Goal: Task Accomplishment & Management: Complete application form

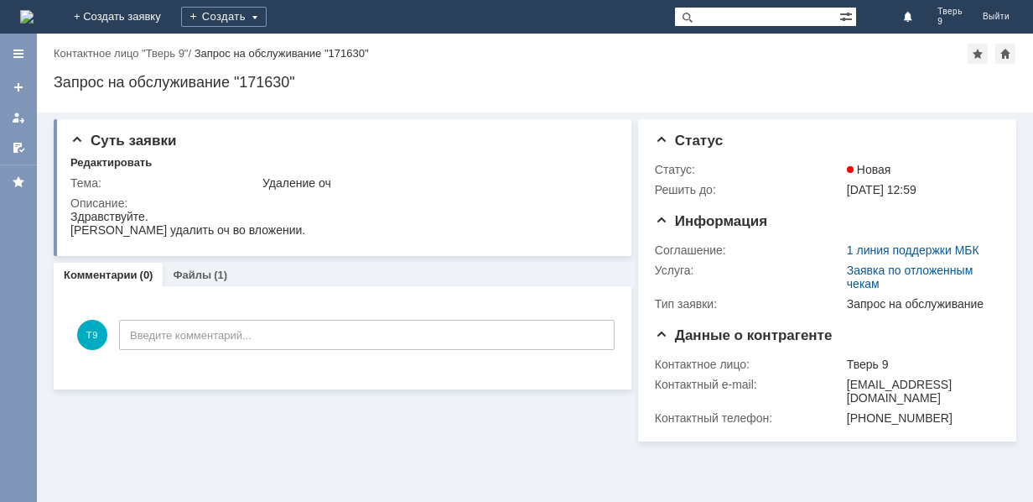
click at [34, 10] on img at bounding box center [26, 16] width 13 height 13
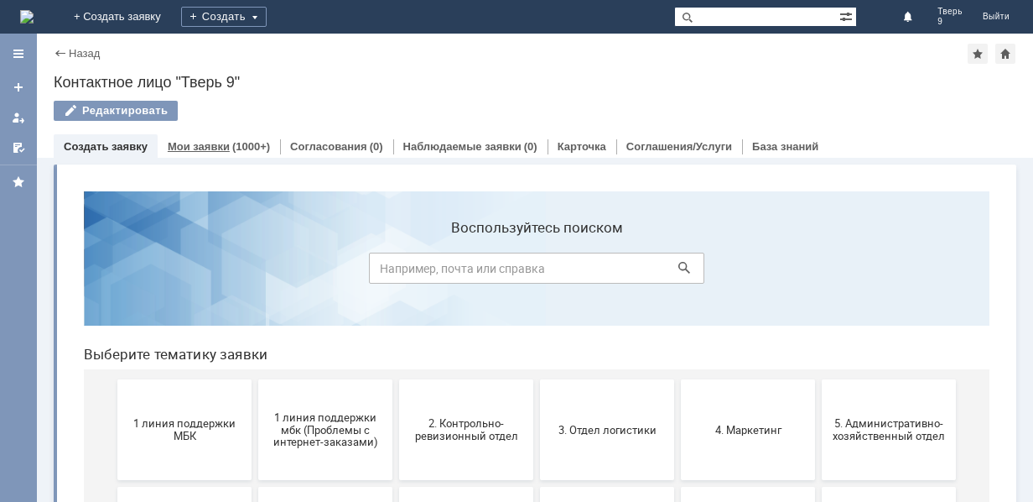
click at [222, 143] on link "Мои заявки" at bounding box center [199, 146] width 62 height 13
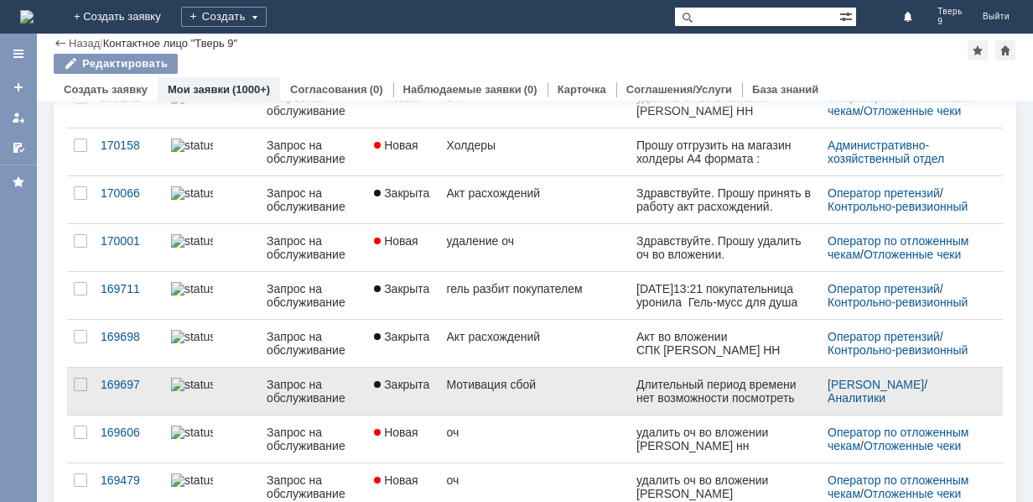
click at [501, 394] on link "Мотивация сбой" at bounding box center [535, 390] width 190 height 47
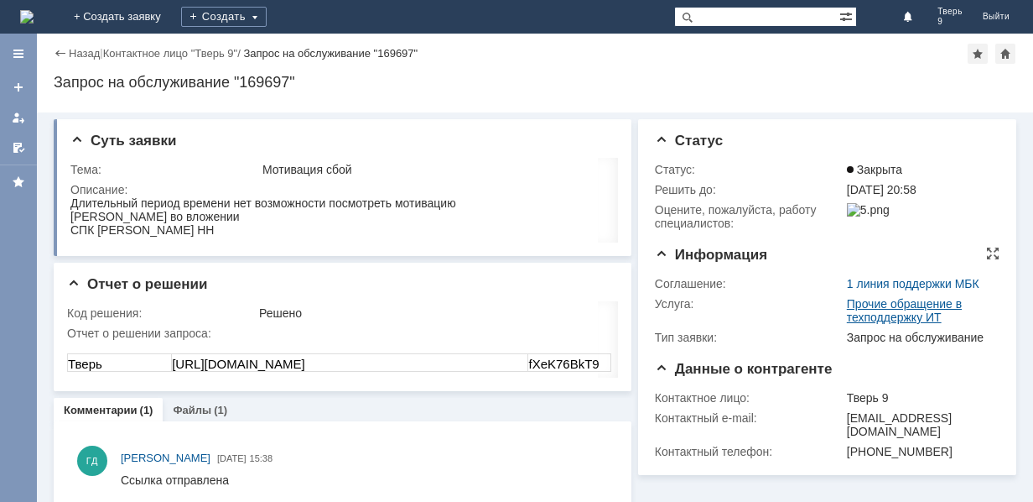
click at [880, 306] on link "Прочие обращение в техподдержку ИТ" at bounding box center [904, 310] width 115 height 27
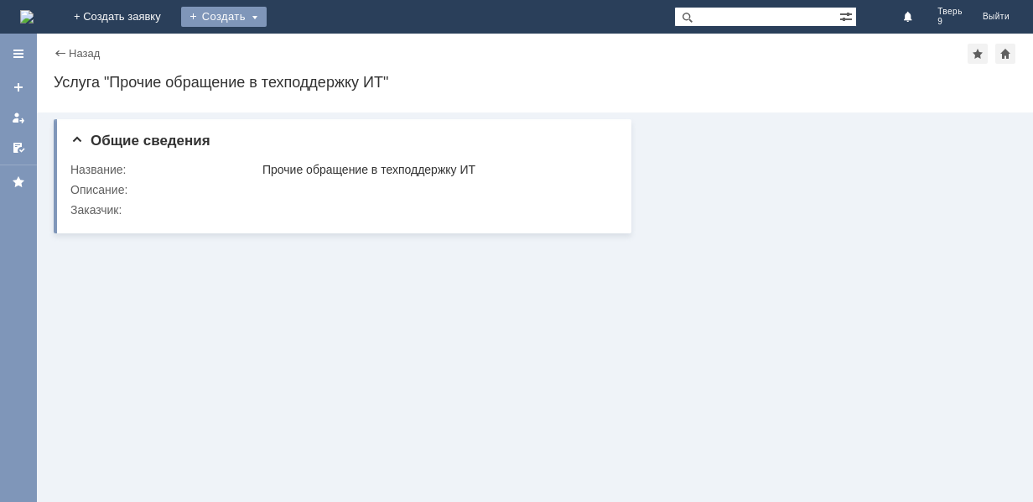
click at [267, 15] on div "Создать" at bounding box center [224, 17] width 86 height 20
click at [312, 48] on link "Заявка" at bounding box center [248, 50] width 127 height 20
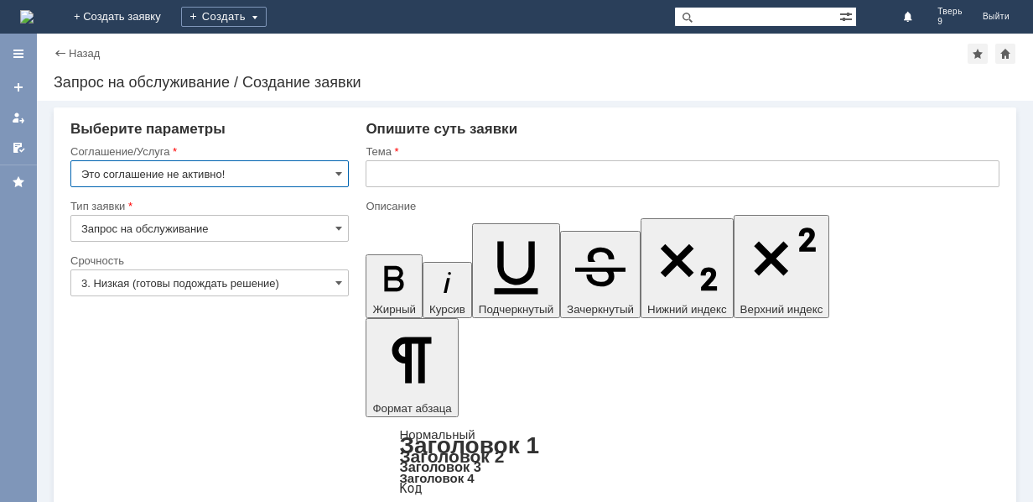
click at [239, 169] on input "Это соглашение не активно!" at bounding box center [209, 173] width 278 height 27
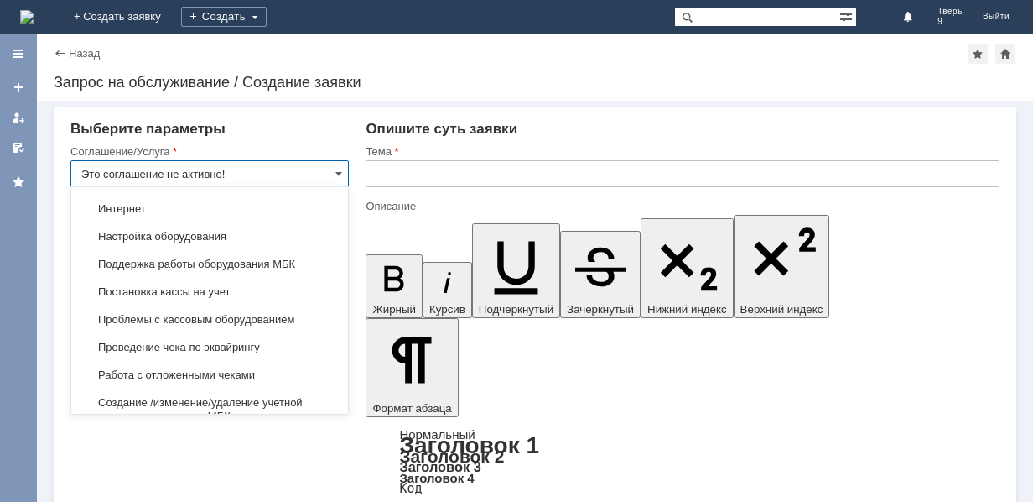
scroll to position [1902, 0]
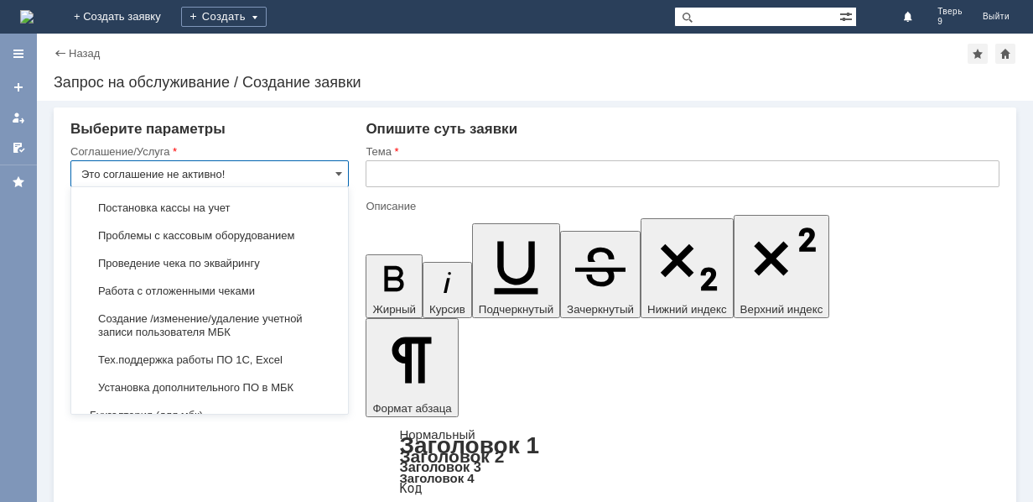
click at [273, 353] on span "Тех.поддержка работы ПО 1С, Excel" at bounding box center [209, 359] width 257 height 13
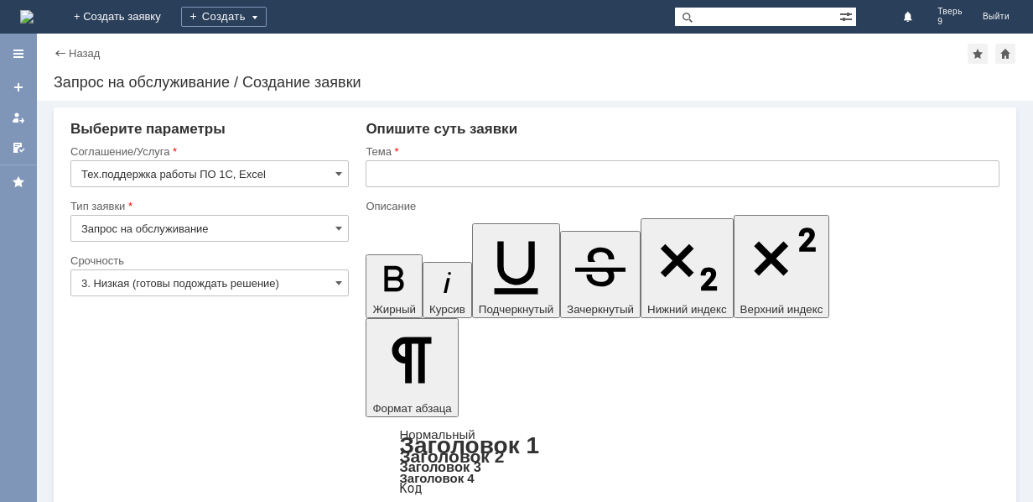
type input "Тех.поддержка работы ПО 1С, Excel"
click at [268, 278] on input "3. Низкая (готовы подождать решение)" at bounding box center [209, 282] width 278 height 27
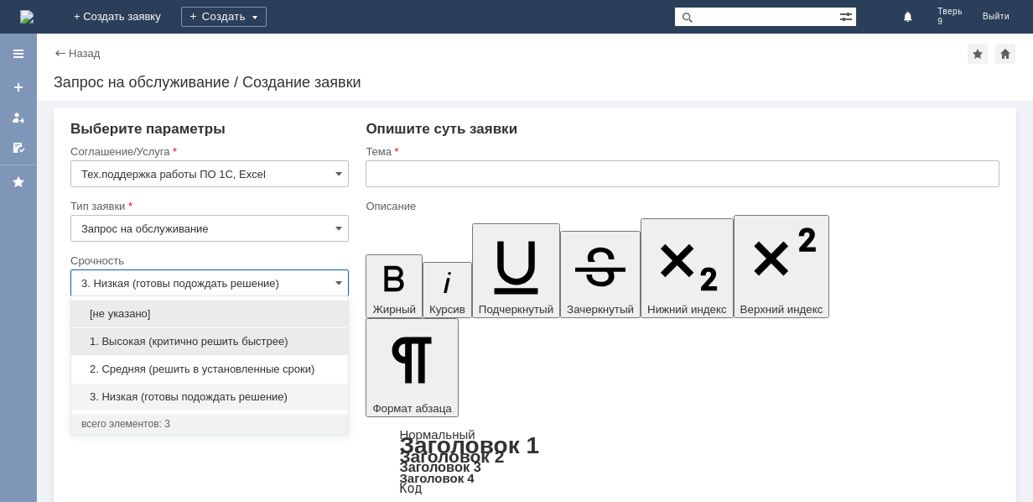
click at [252, 340] on span "1. Высокая (критично решить быстрее)" at bounding box center [209, 341] width 257 height 13
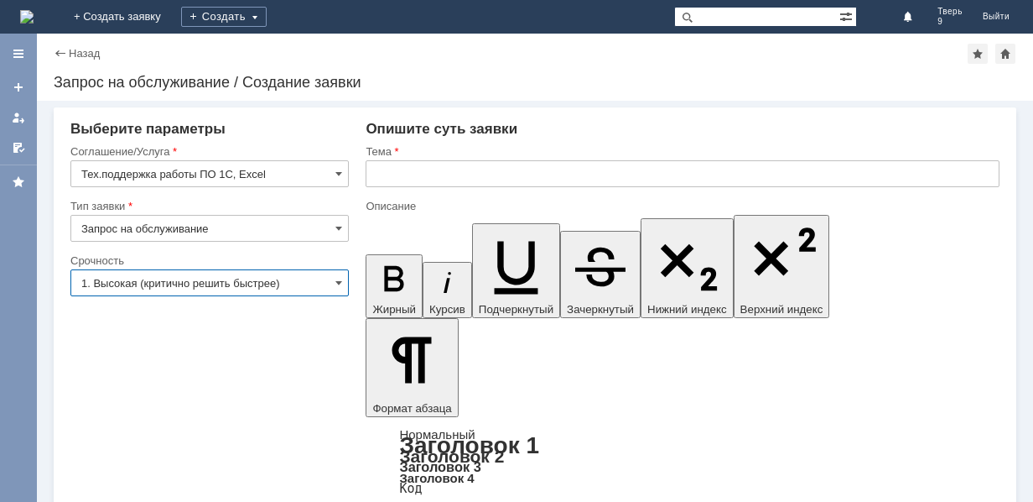
type input "1. Высокая (критично решить быстрее)"
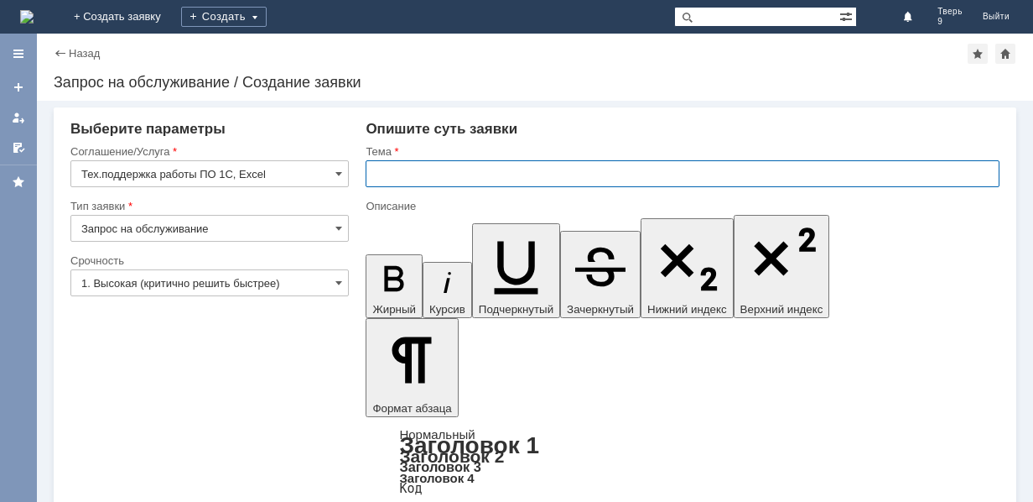
click at [456, 174] on input "text" at bounding box center [683, 173] width 634 height 27
type input "[PERSON_NAME]"
type input "В"
type input "Доступ к мотивации"
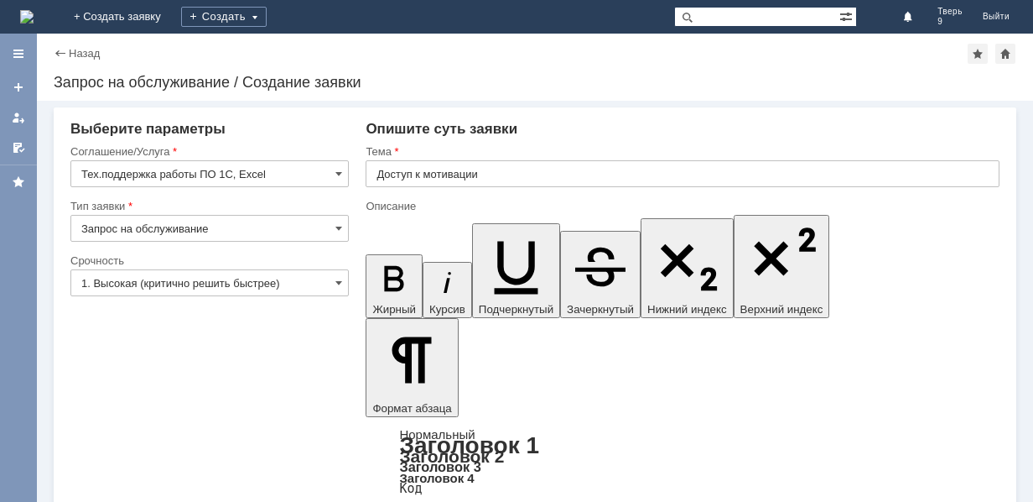
scroll to position [63, 6]
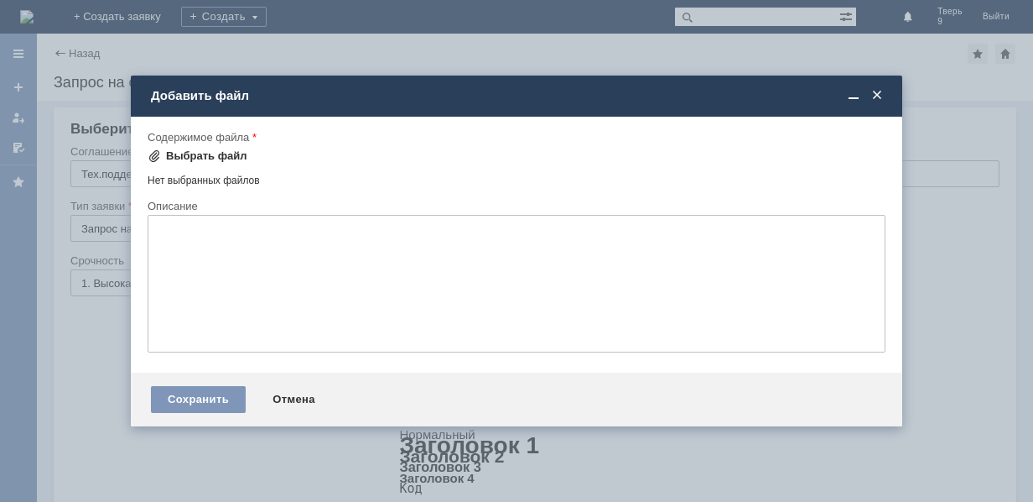
click at [214, 154] on div "Выбрать файл" at bounding box center [206, 155] width 81 height 13
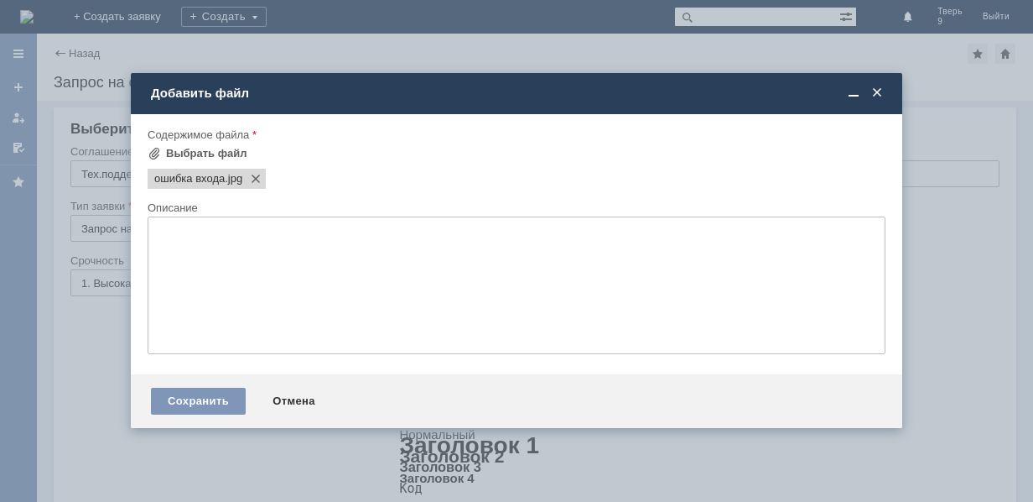
scroll to position [0, 0]
click at [205, 398] on div "Сохранить" at bounding box center [198, 401] width 95 height 27
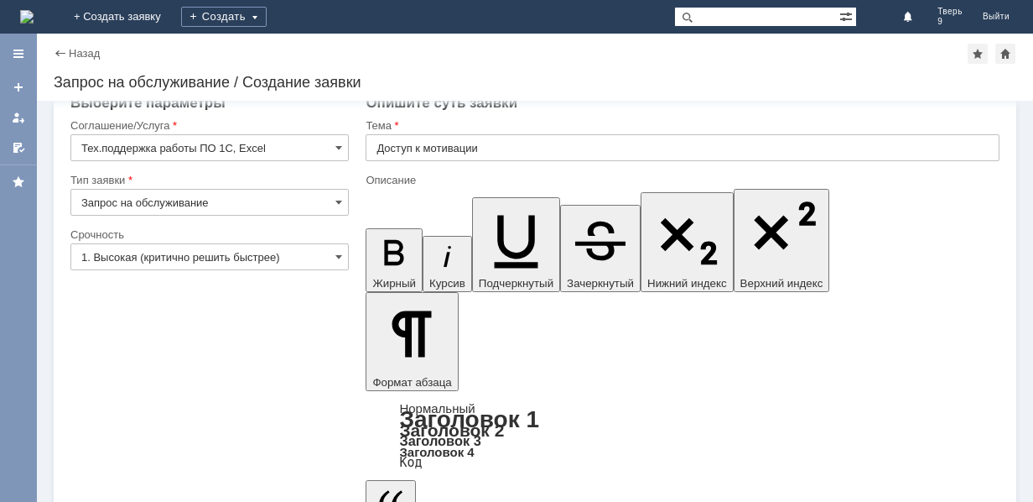
scroll to position [51, 0]
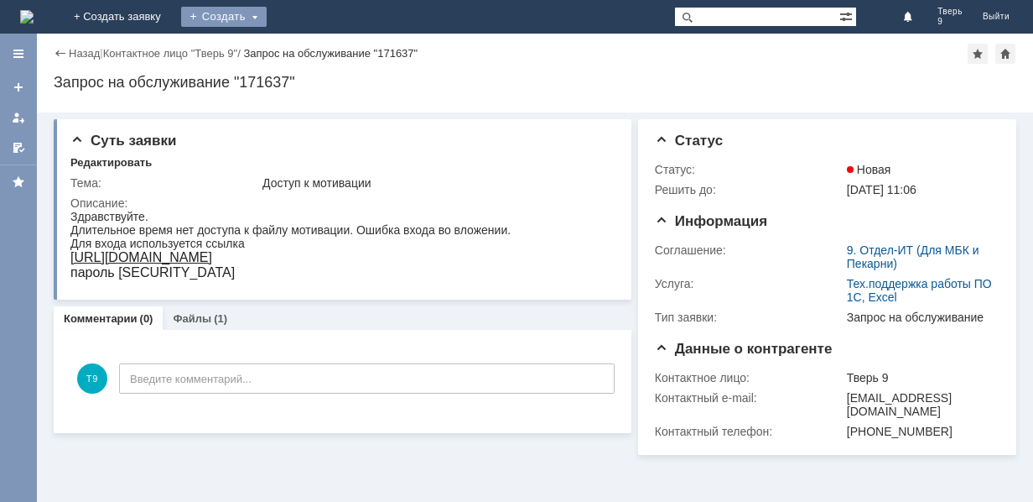
click at [267, 12] on div "Создать" at bounding box center [224, 17] width 86 height 20
click at [312, 52] on link "Заявка" at bounding box center [248, 50] width 127 height 20
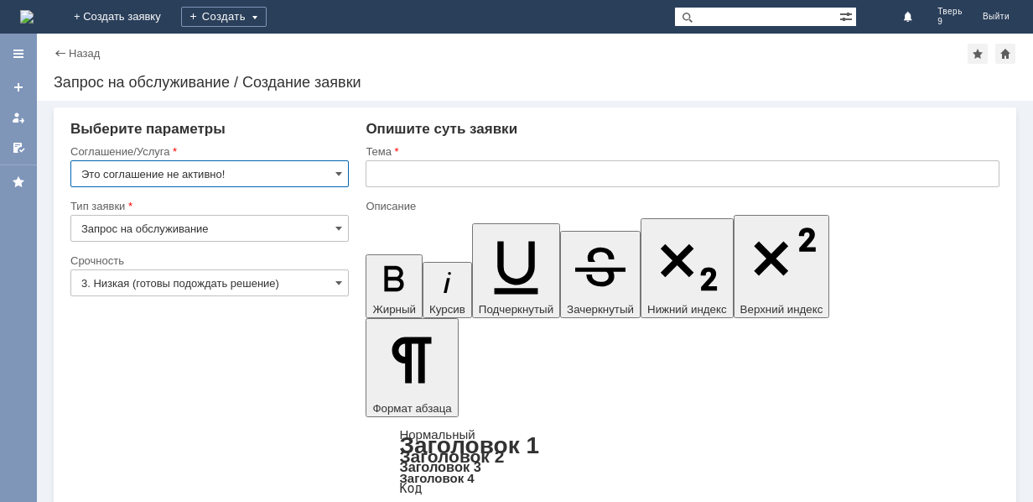
click at [207, 174] on input "Это соглашение не активно!" at bounding box center [209, 173] width 278 height 27
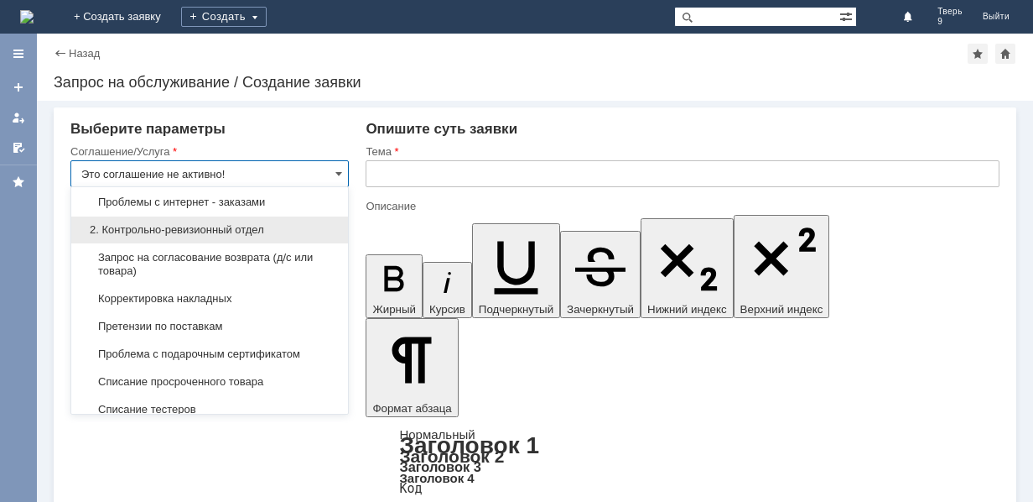
scroll to position [252, 0]
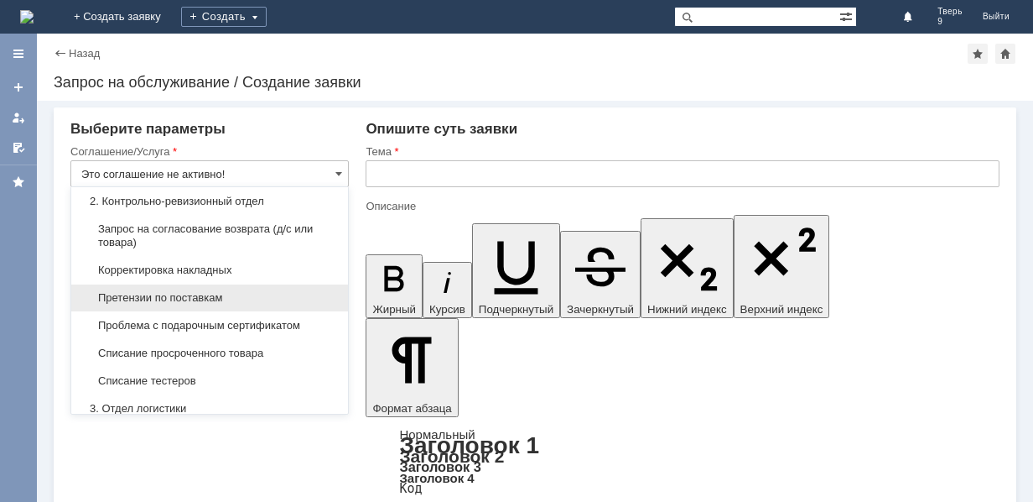
click at [206, 294] on span "Претензии по поставкам" at bounding box center [209, 297] width 257 height 13
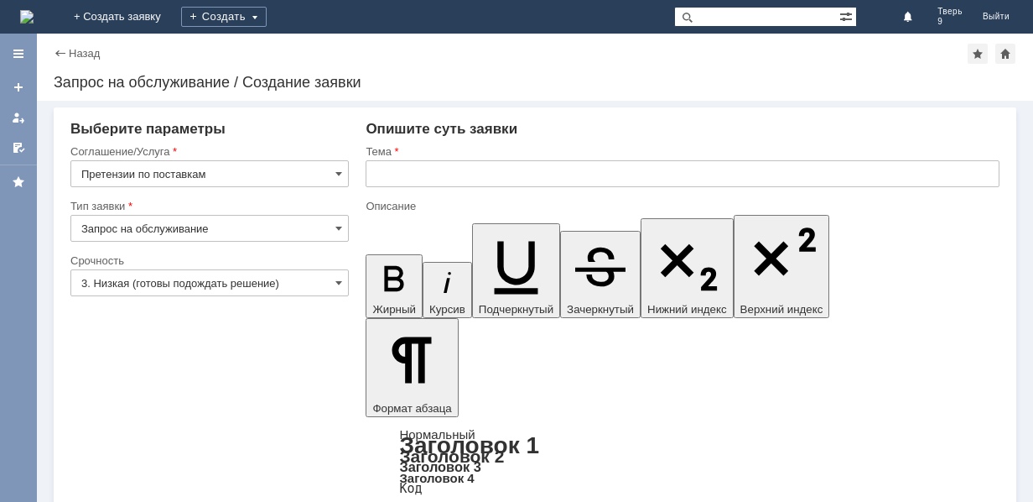
type input "Претензии по поставкам"
click at [208, 282] on input "3. Низкая (готовы подождать решение)" at bounding box center [209, 282] width 278 height 27
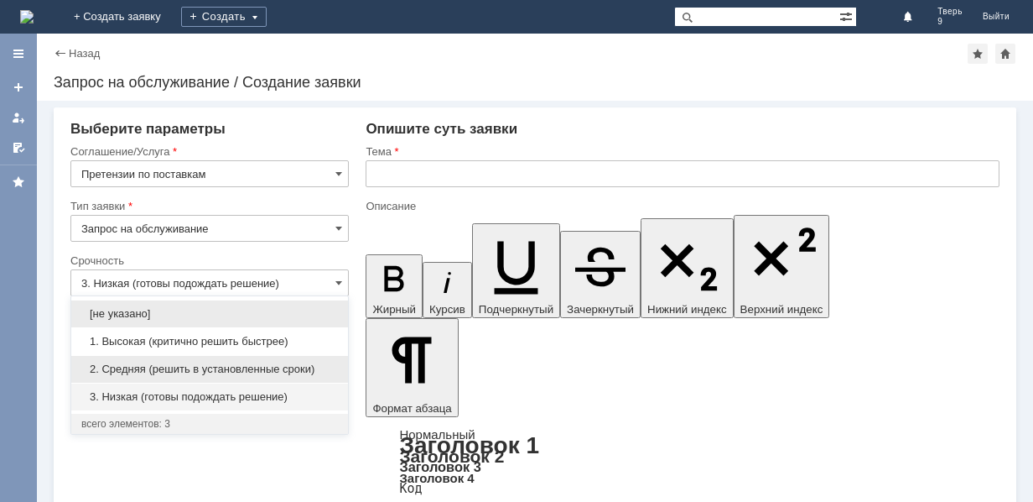
click at [203, 363] on span "2. Средняя (решить в установленные сроки)" at bounding box center [209, 368] width 257 height 13
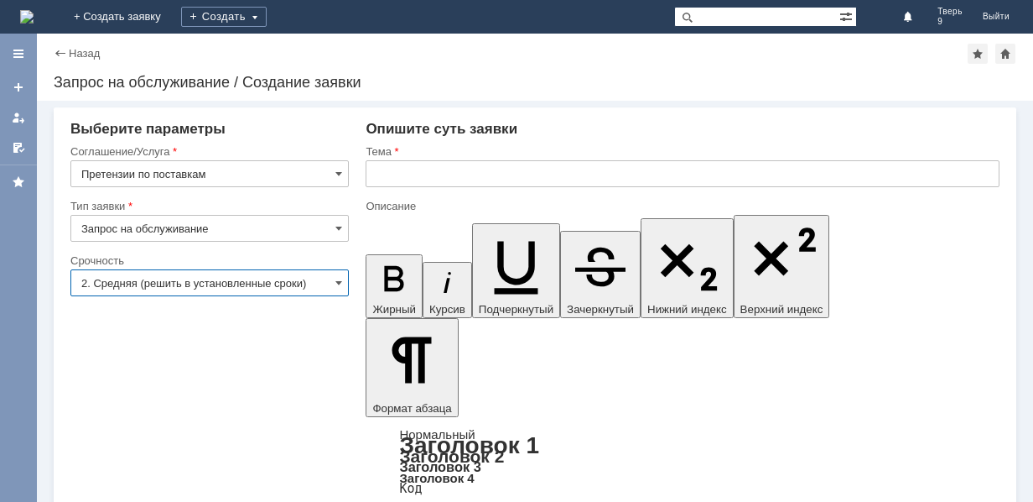
type input "2. Средняя (решить в установленные сроки)"
click at [500, 171] on input "text" at bounding box center [683, 173] width 634 height 27
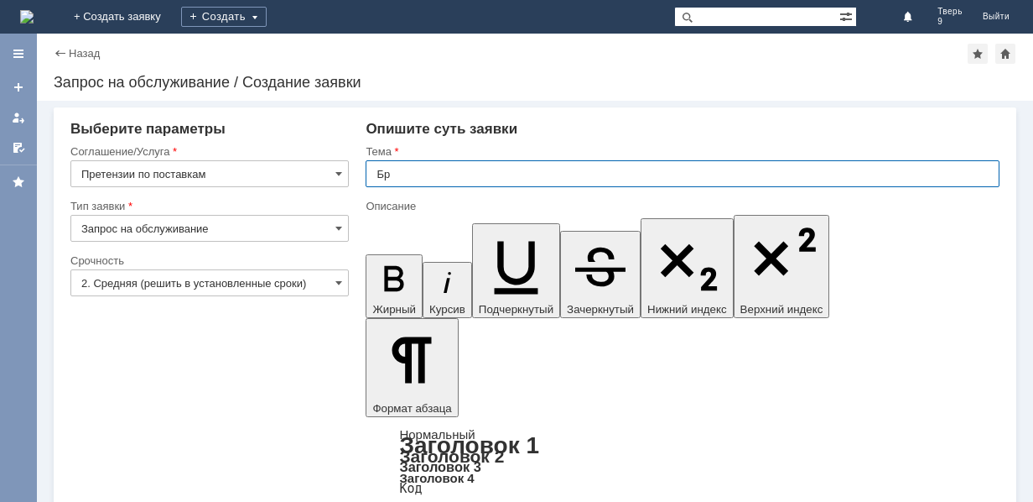
type input "Б"
type input "Возврат брака"
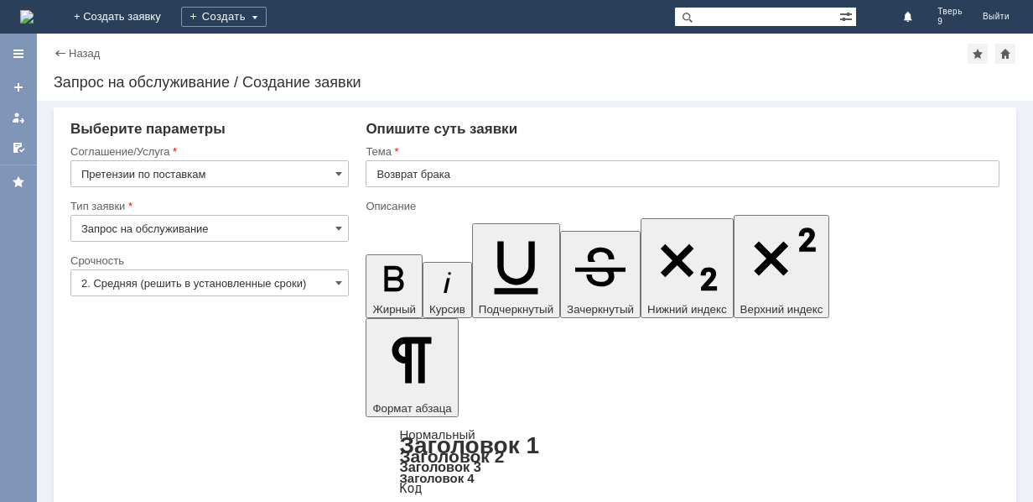
drag, startPoint x: 588, startPoint y: 4304, endPoint x: 627, endPoint y: 4304, distance: 38.6
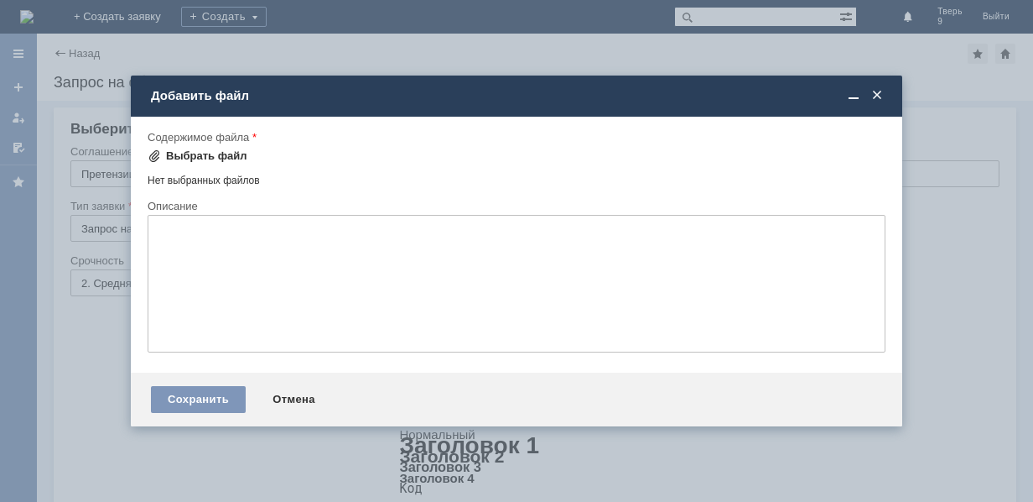
click at [204, 151] on div "Выбрать файл" at bounding box center [206, 155] width 81 height 13
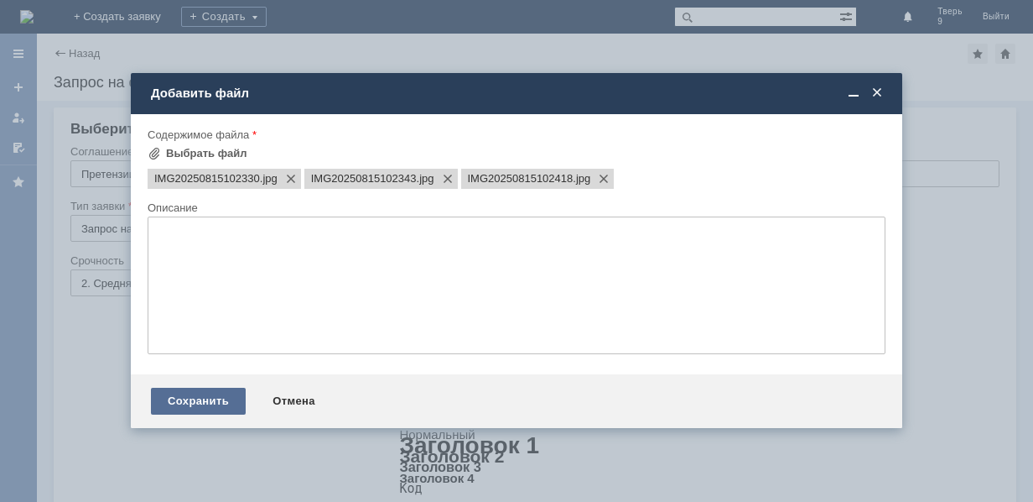
scroll to position [0, 0]
click at [202, 401] on div "Сохранить" at bounding box center [198, 401] width 95 height 27
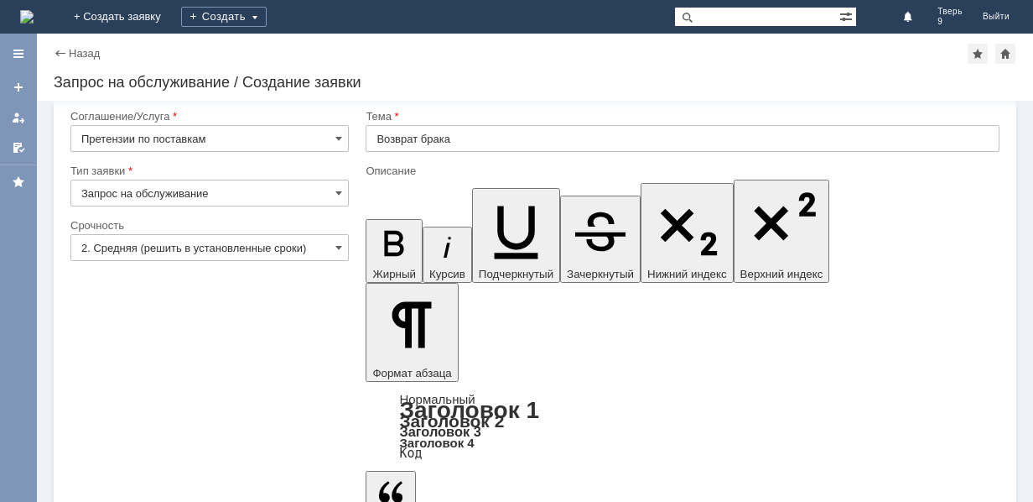
scroll to position [51, 0]
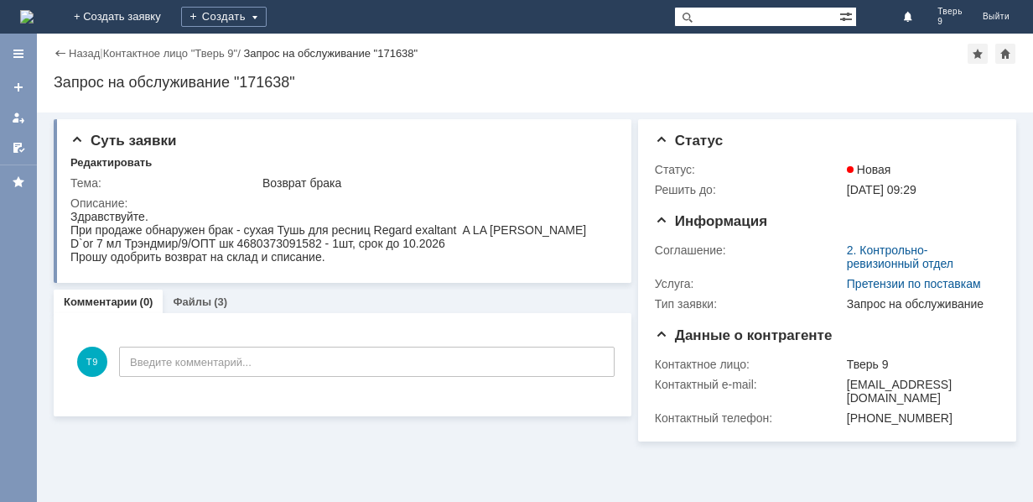
click at [34, 13] on img at bounding box center [26, 16] width 13 height 13
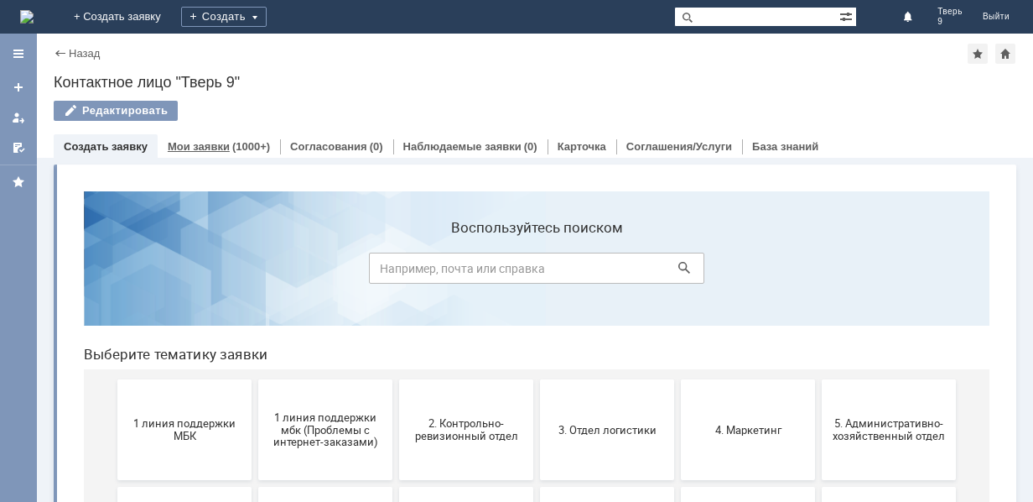
click at [218, 146] on link "Мои заявки" at bounding box center [199, 146] width 62 height 13
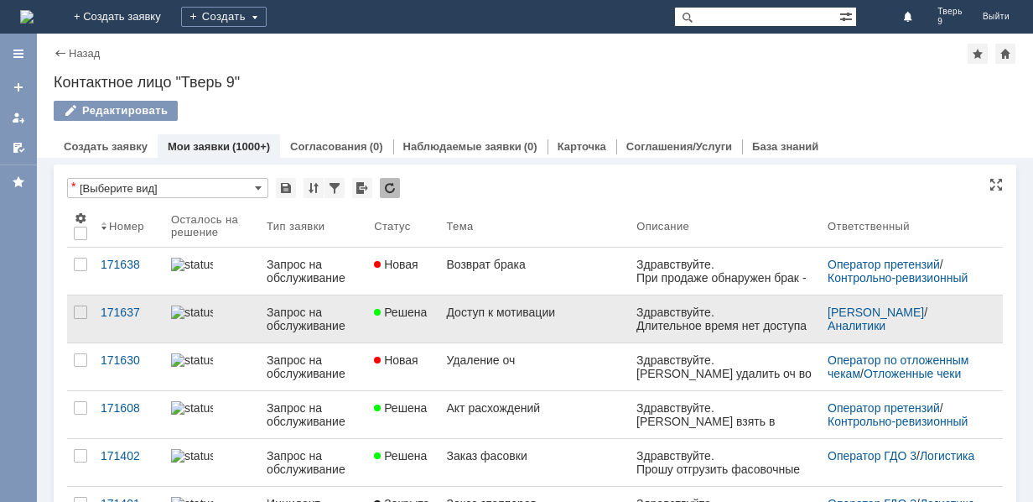
click at [559, 313] on div "Доступ к мотивации" at bounding box center [534, 311] width 177 height 13
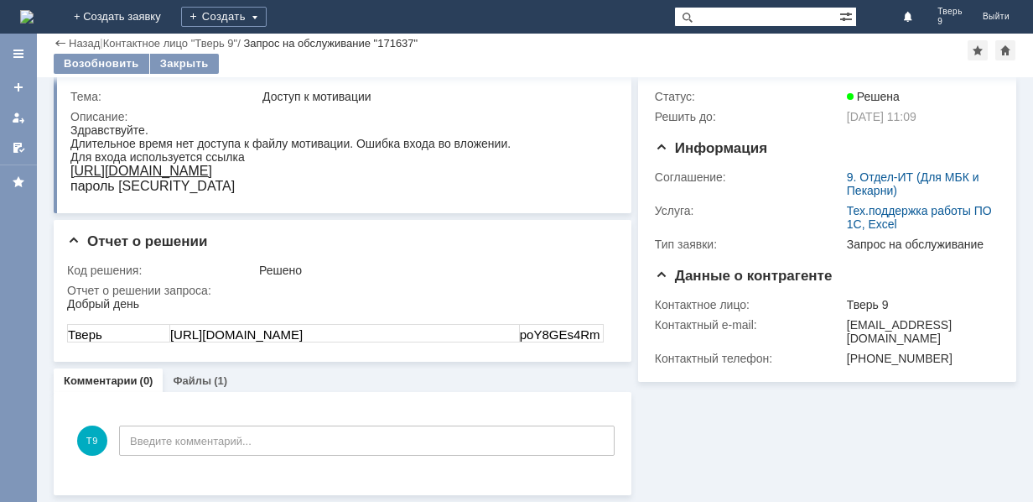
drag, startPoint x: 475, startPoint y: 330, endPoint x: 150, endPoint y: 338, distance: 324.7
click at [150, 338] on tr "Тверь [URL][DOMAIN_NAME] poY8GEs4Rm" at bounding box center [336, 334] width 536 height 18
copy tr "Тверь [URL][DOMAIN_NAME]"
drag, startPoint x: 527, startPoint y: 332, endPoint x: 596, endPoint y: 336, distance: 68.9
click at [596, 336] on td "poY8GEs4Rm" at bounding box center [561, 334] width 84 height 18
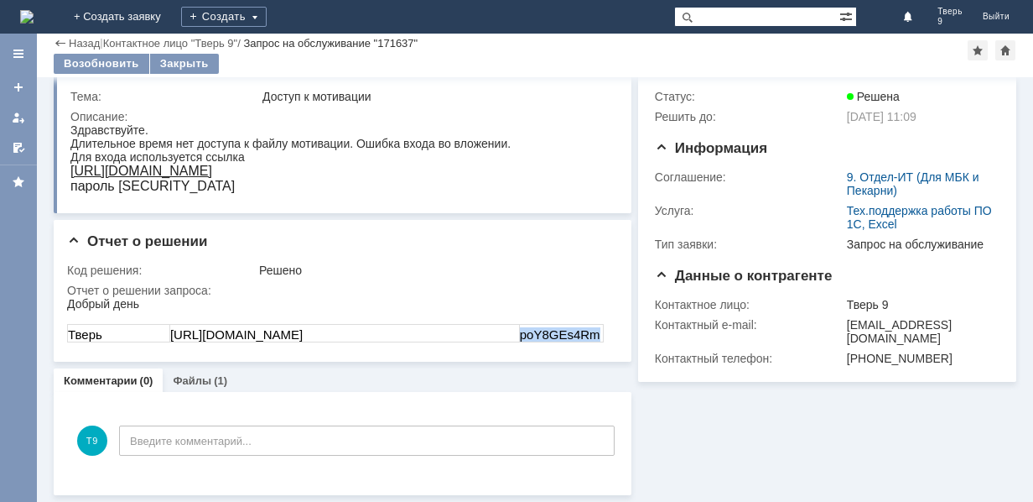
click at [596, 336] on td "poY8GEs4Rm" at bounding box center [561, 334] width 84 height 18
drag, startPoint x: 595, startPoint y: 335, endPoint x: 522, endPoint y: 337, distance: 73.0
click at [522, 337] on tr "Тверь [URL][DOMAIN_NAME] poY8GEs4Rm" at bounding box center [336, 334] width 536 height 18
copy tr "poY8GEs4Rm"
click at [518, 310] on div "Тверь [URL][DOMAIN_NAME] poY8GEs4Rm" at bounding box center [335, 326] width 537 height 32
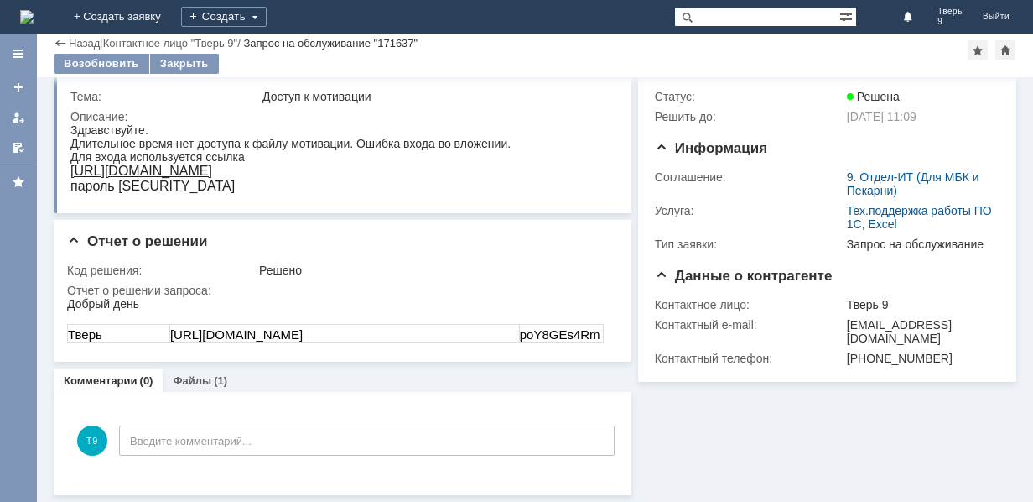
click at [34, 10] on img at bounding box center [26, 16] width 13 height 13
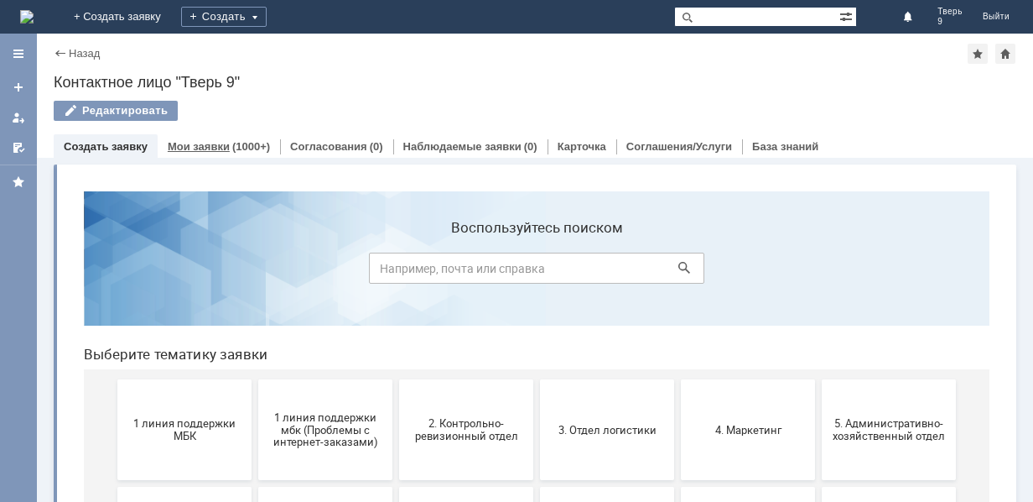
click at [198, 145] on link "Мои заявки" at bounding box center [199, 146] width 62 height 13
